Goal: Information Seeking & Learning: Learn about a topic

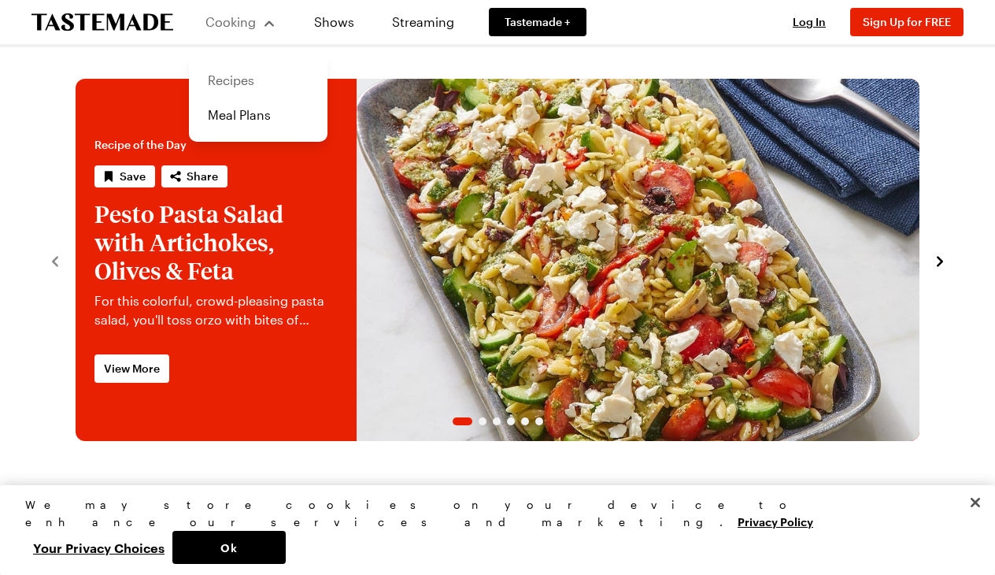
click at [234, 81] on link "Recipes" at bounding box center [258, 80] width 120 height 35
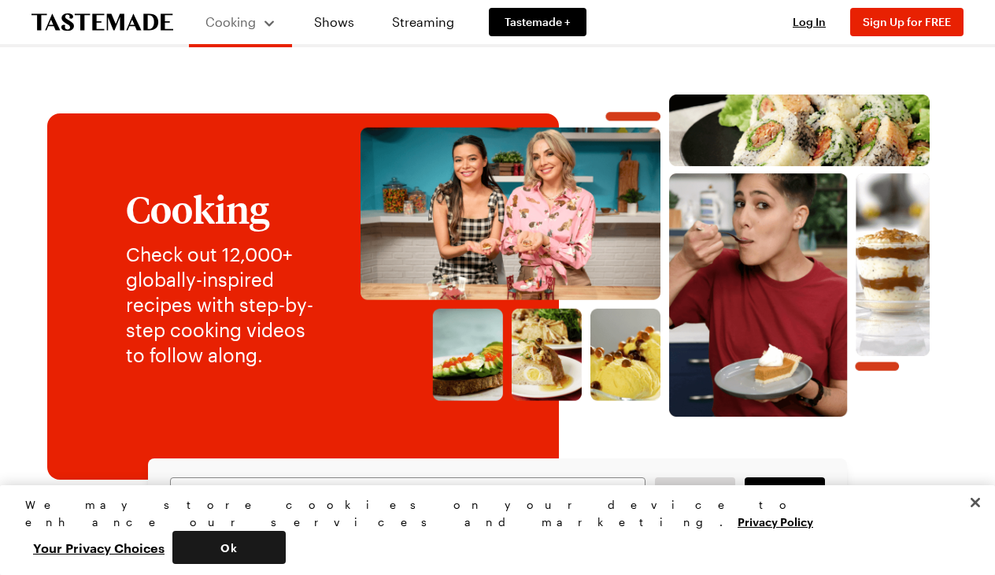
click at [286, 556] on button "Ok" at bounding box center [228, 546] width 113 height 33
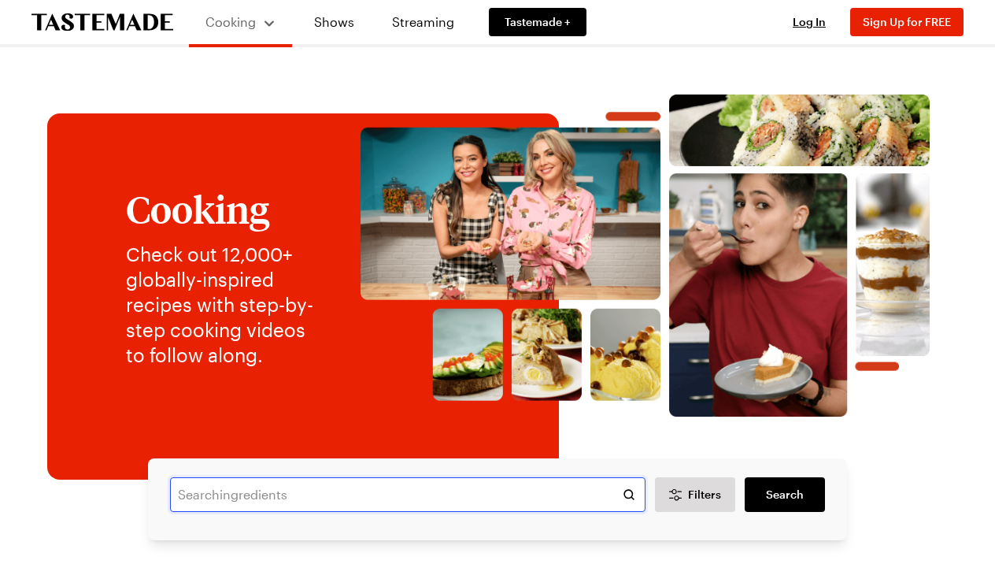
click at [593, 497] on input "text" at bounding box center [407, 494] width 475 height 35
type input "boneless skinless chicken breasts"
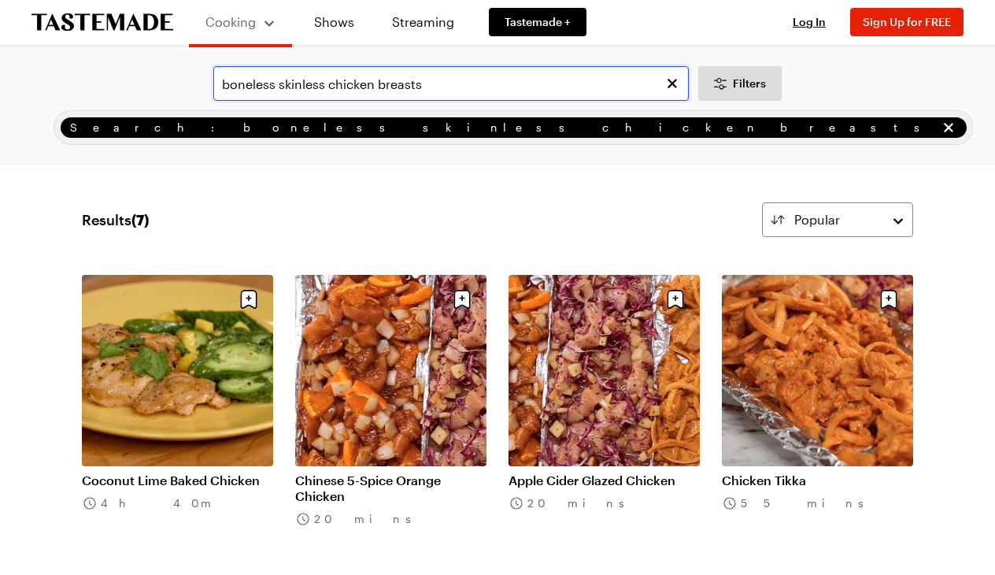
click at [327, 87] on input "boneless skinless chicken breasts" at bounding box center [450, 83] width 475 height 35
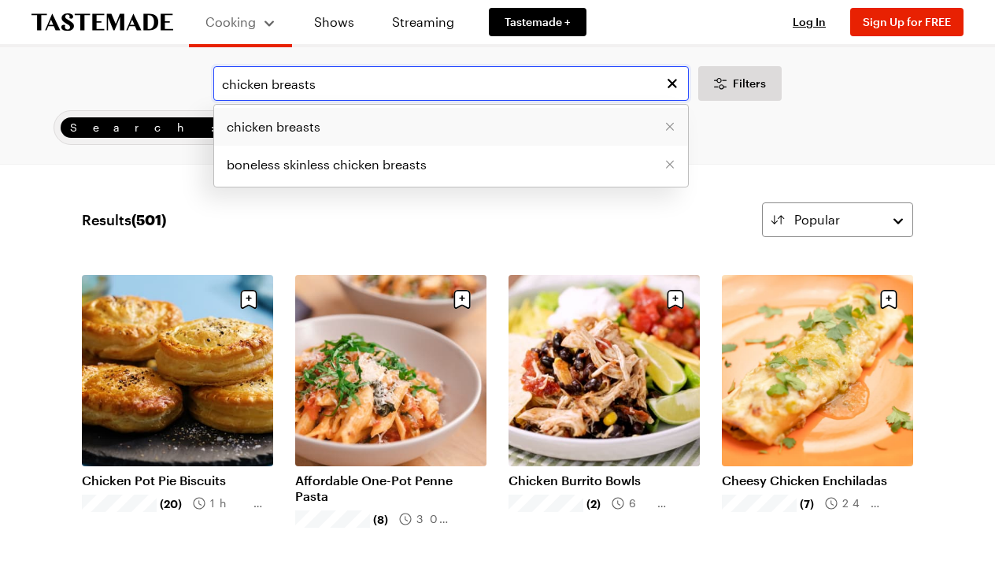
type input "chicken breasts"
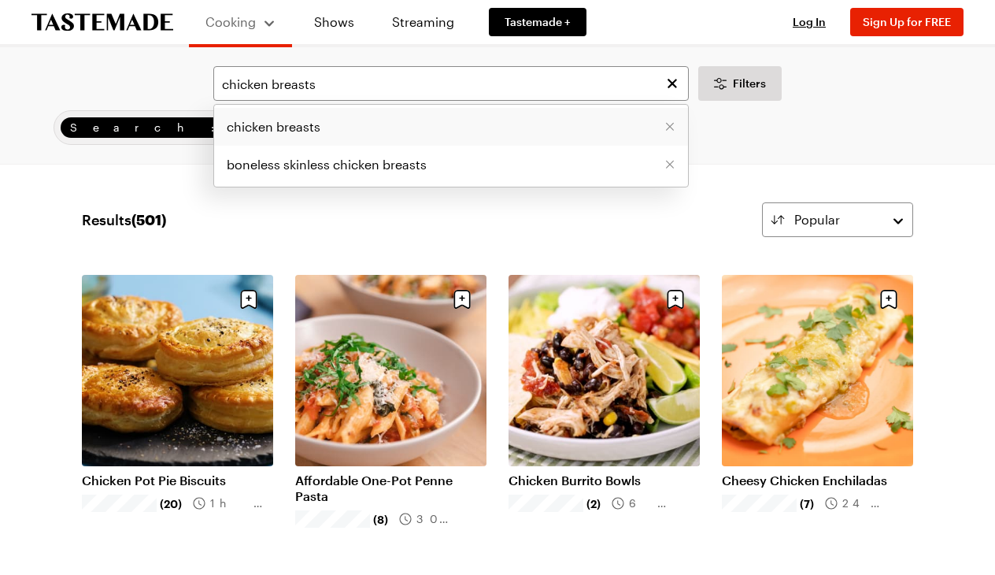
click at [518, 121] on li "chicken breasts" at bounding box center [451, 127] width 474 height 38
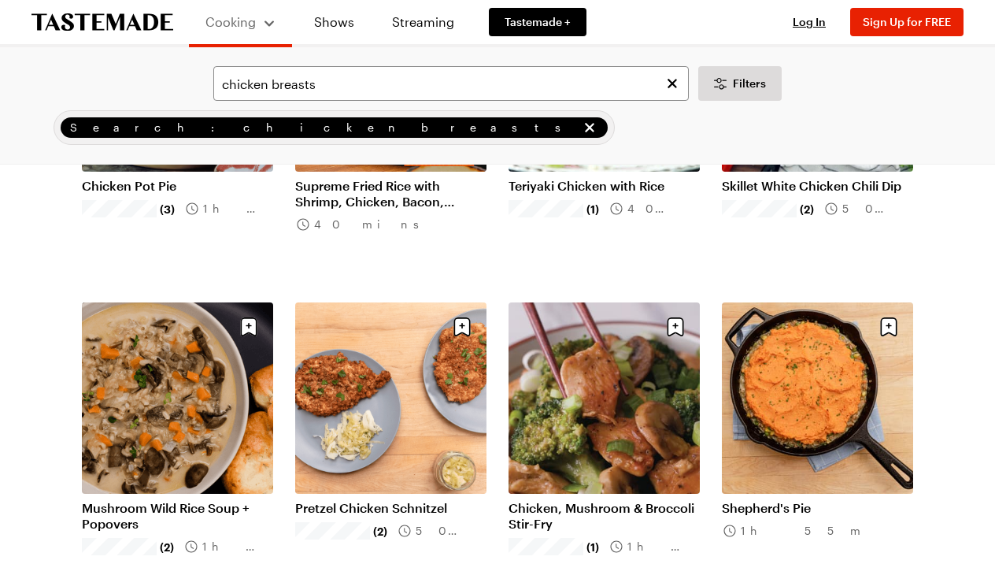
scroll to position [1606, 0]
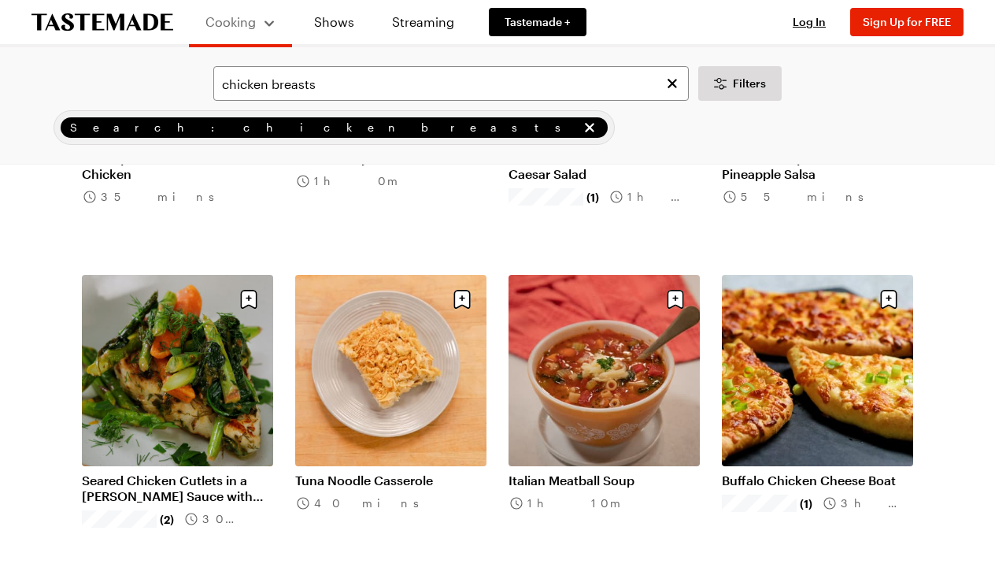
scroll to position [3543, 0]
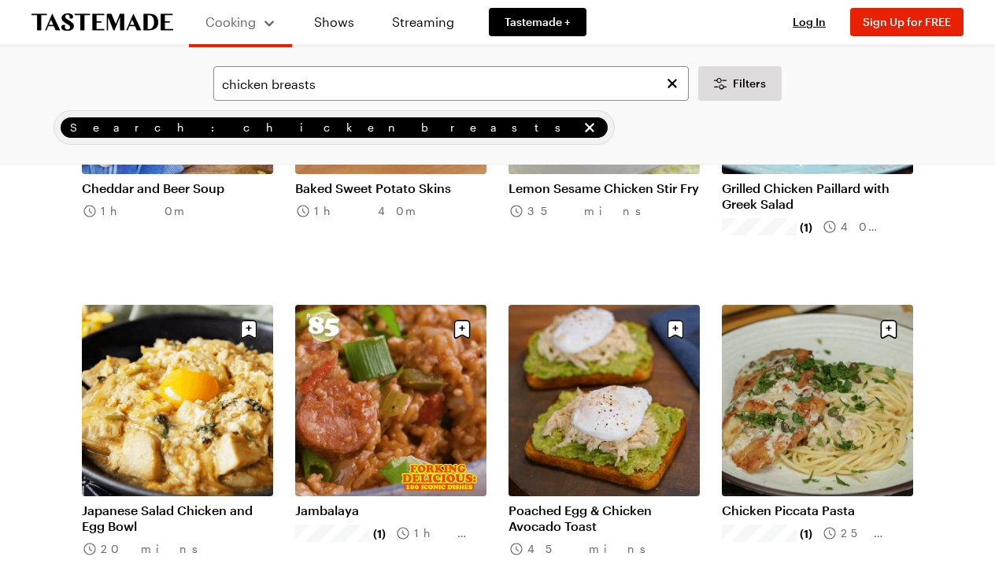
scroll to position [5445, 0]
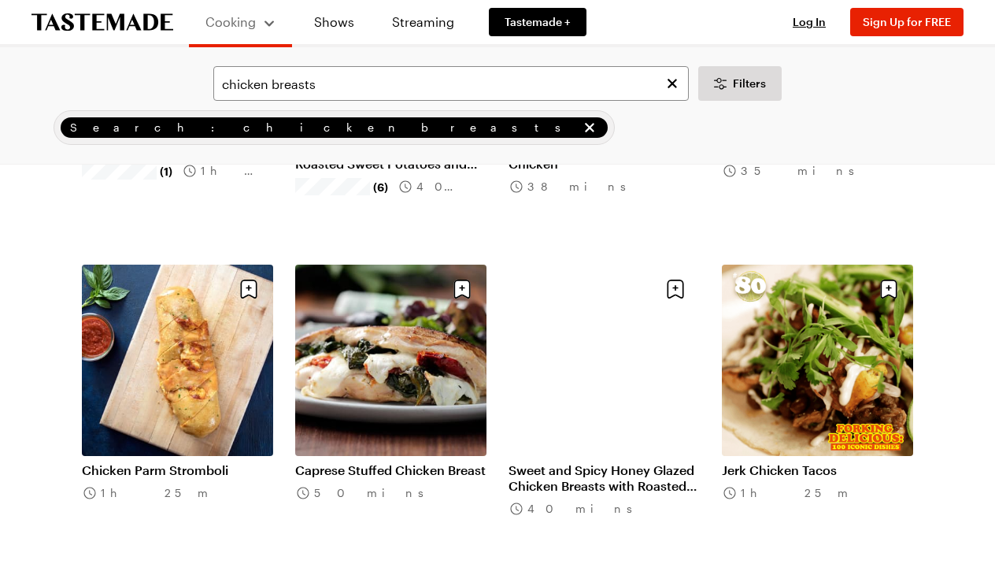
scroll to position [7093, 0]
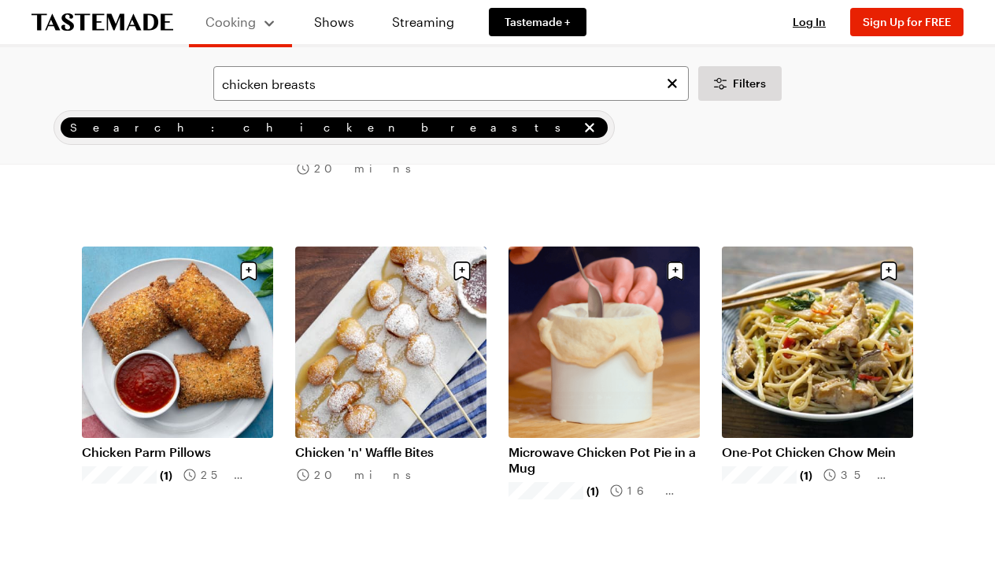
scroll to position [9367, 0]
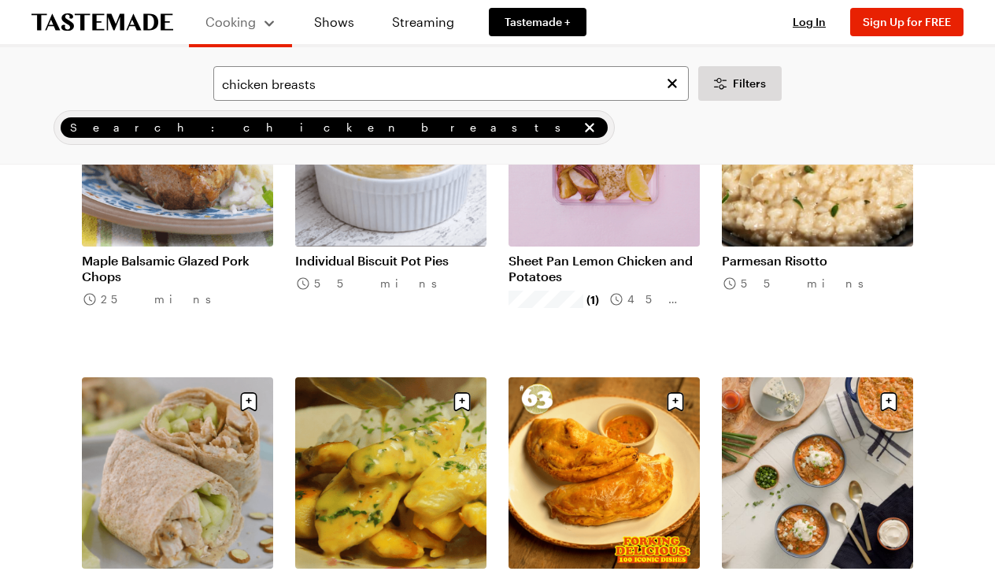
scroll to position [10942, 0]
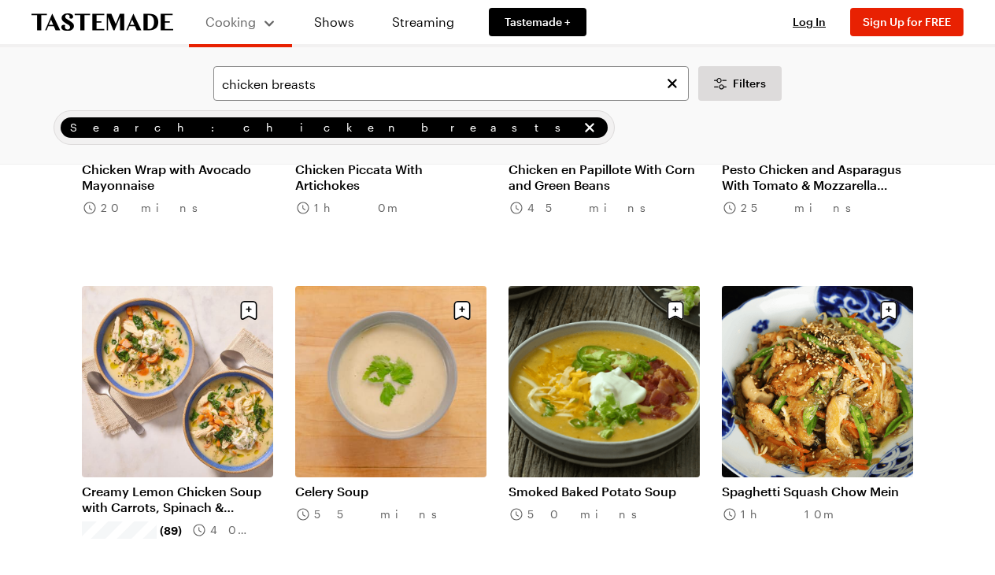
scroll to position [13196, 0]
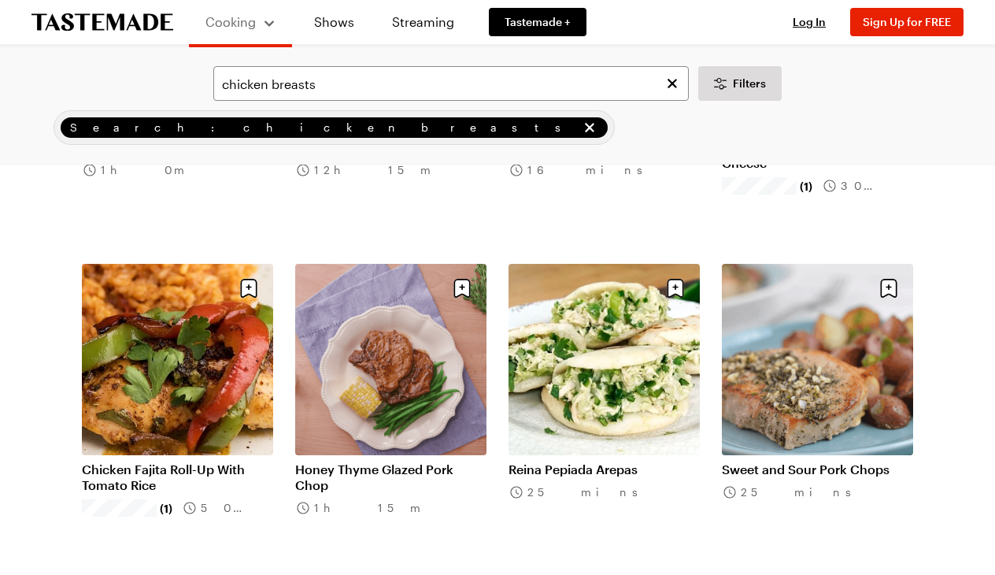
scroll to position [15152, 0]
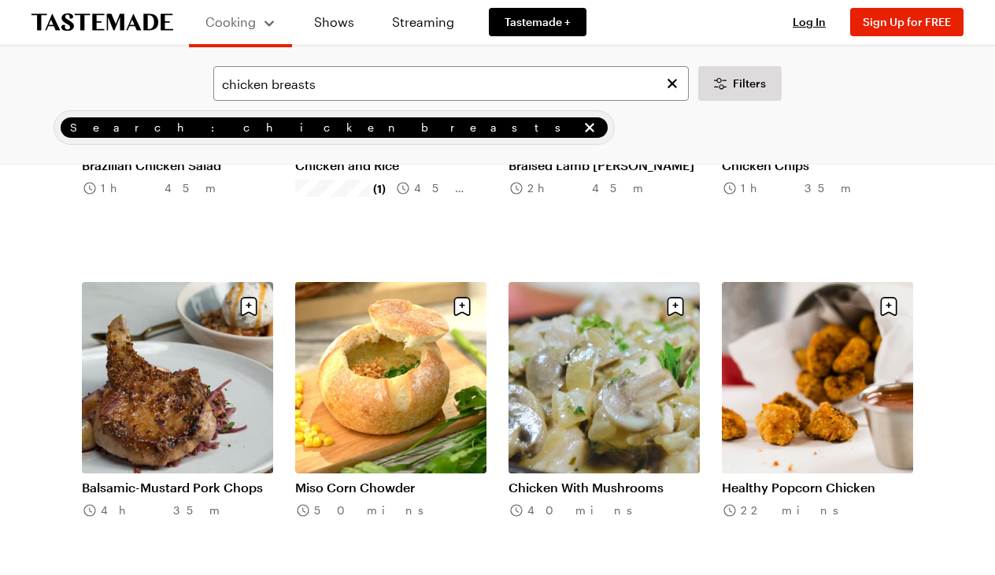
scroll to position [16733, 0]
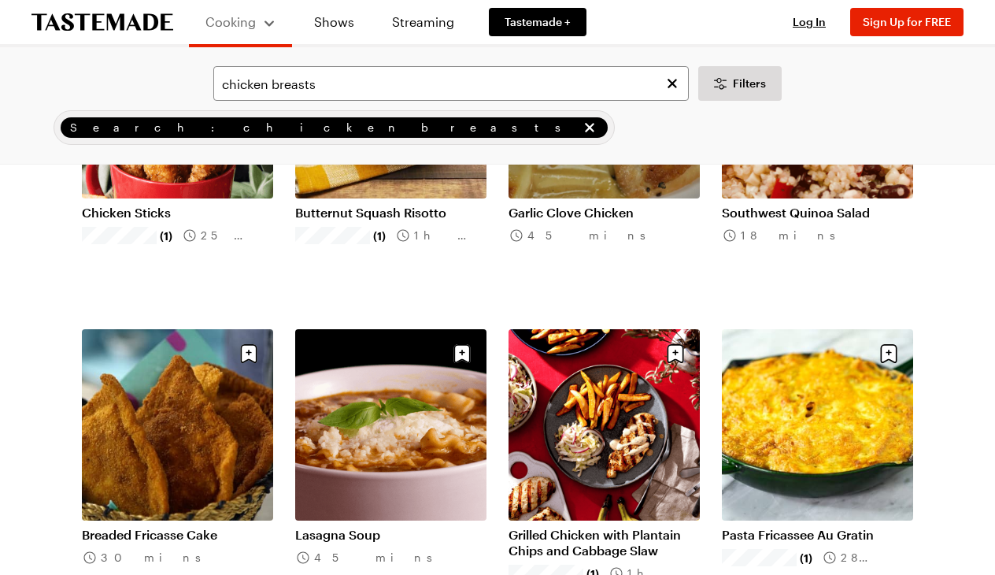
scroll to position [18718, 0]
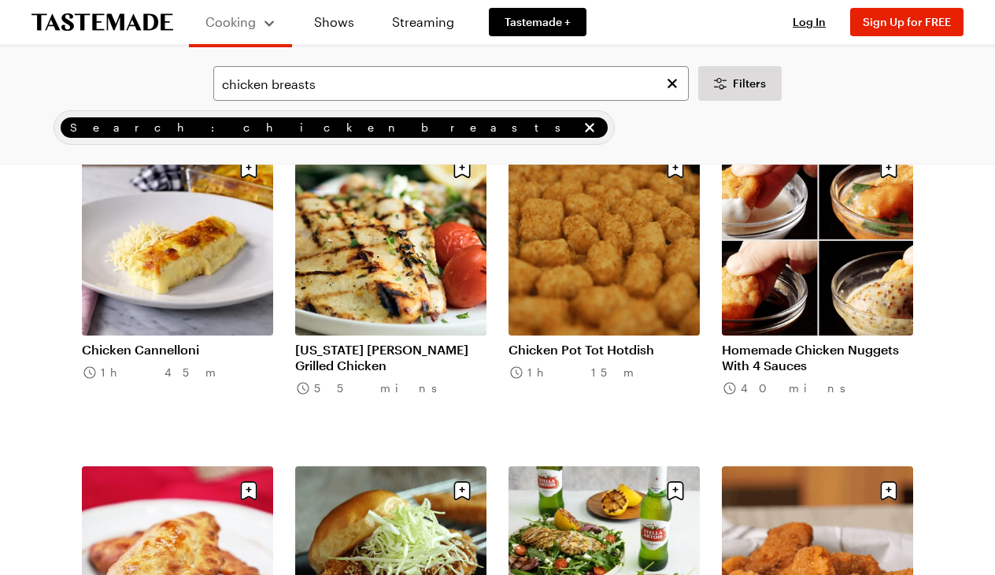
scroll to position [20740, 0]
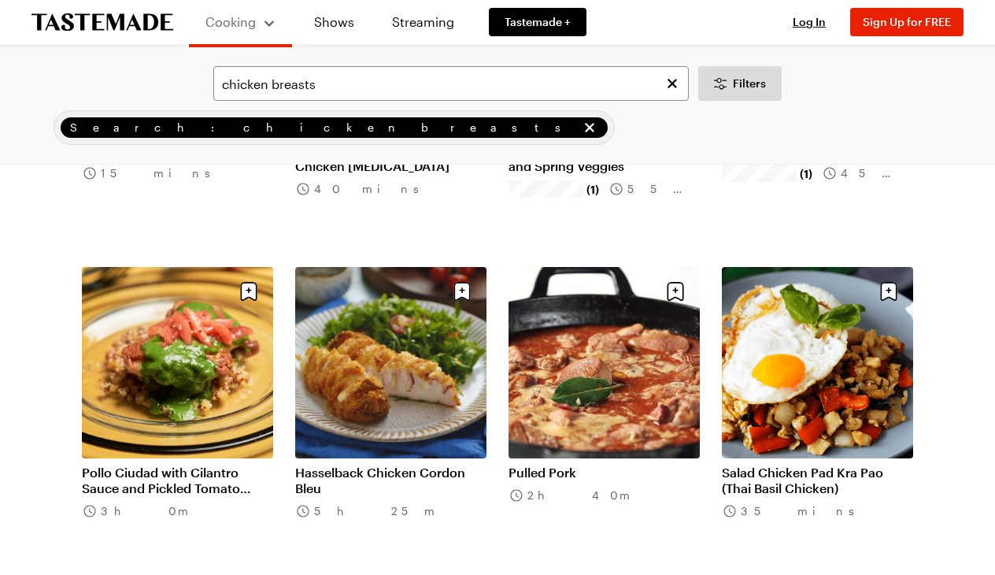
scroll to position [22865, 0]
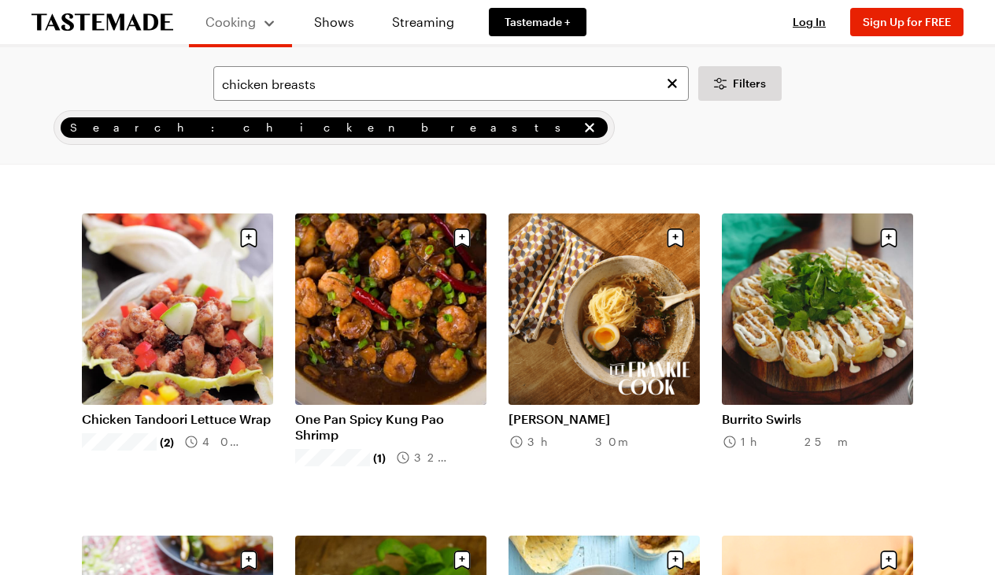
scroll to position [24530, 0]
